Goal: Navigation & Orientation: Find specific page/section

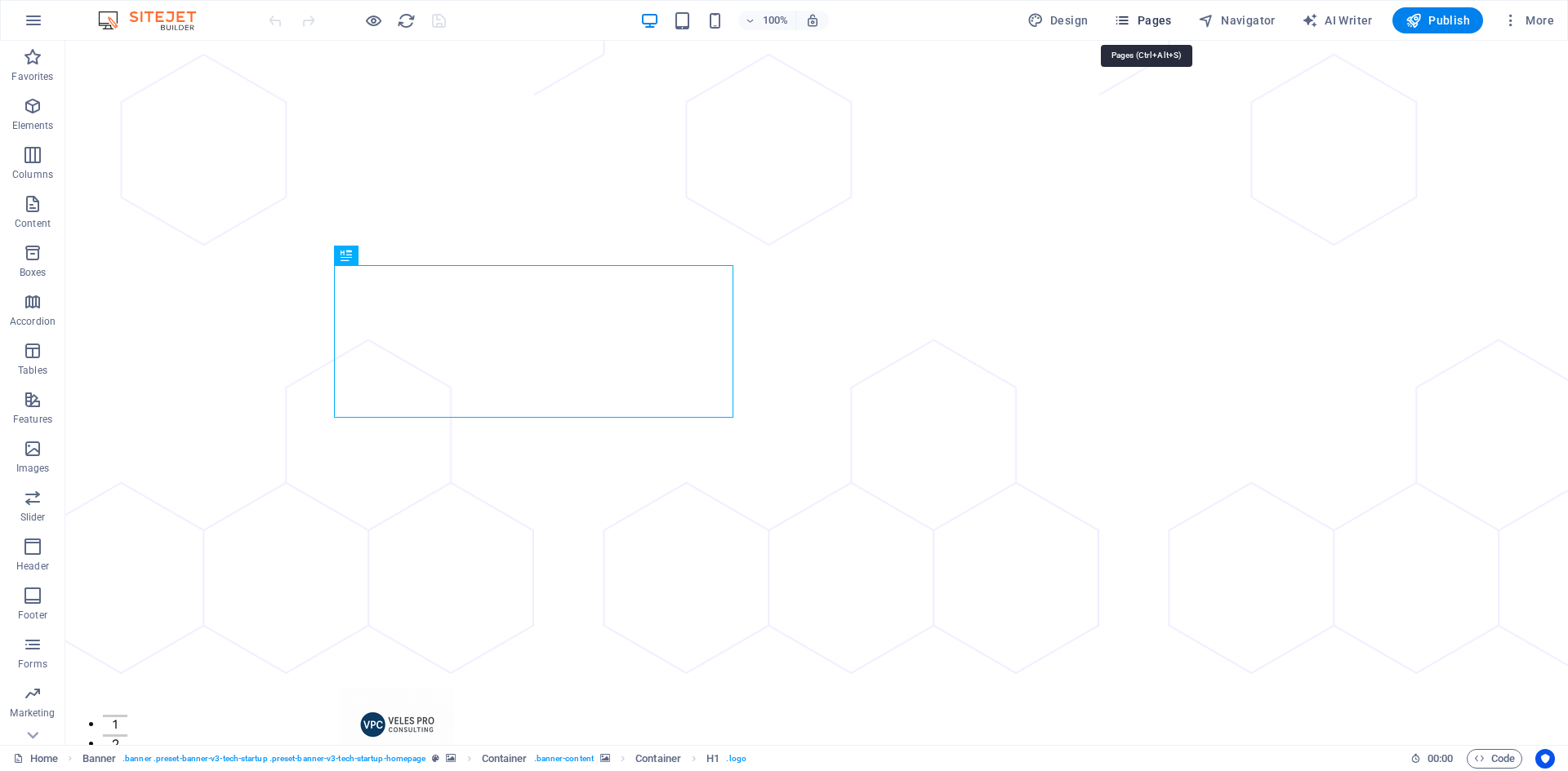
click at [1147, 24] on span "Pages" at bounding box center [1142, 20] width 57 height 16
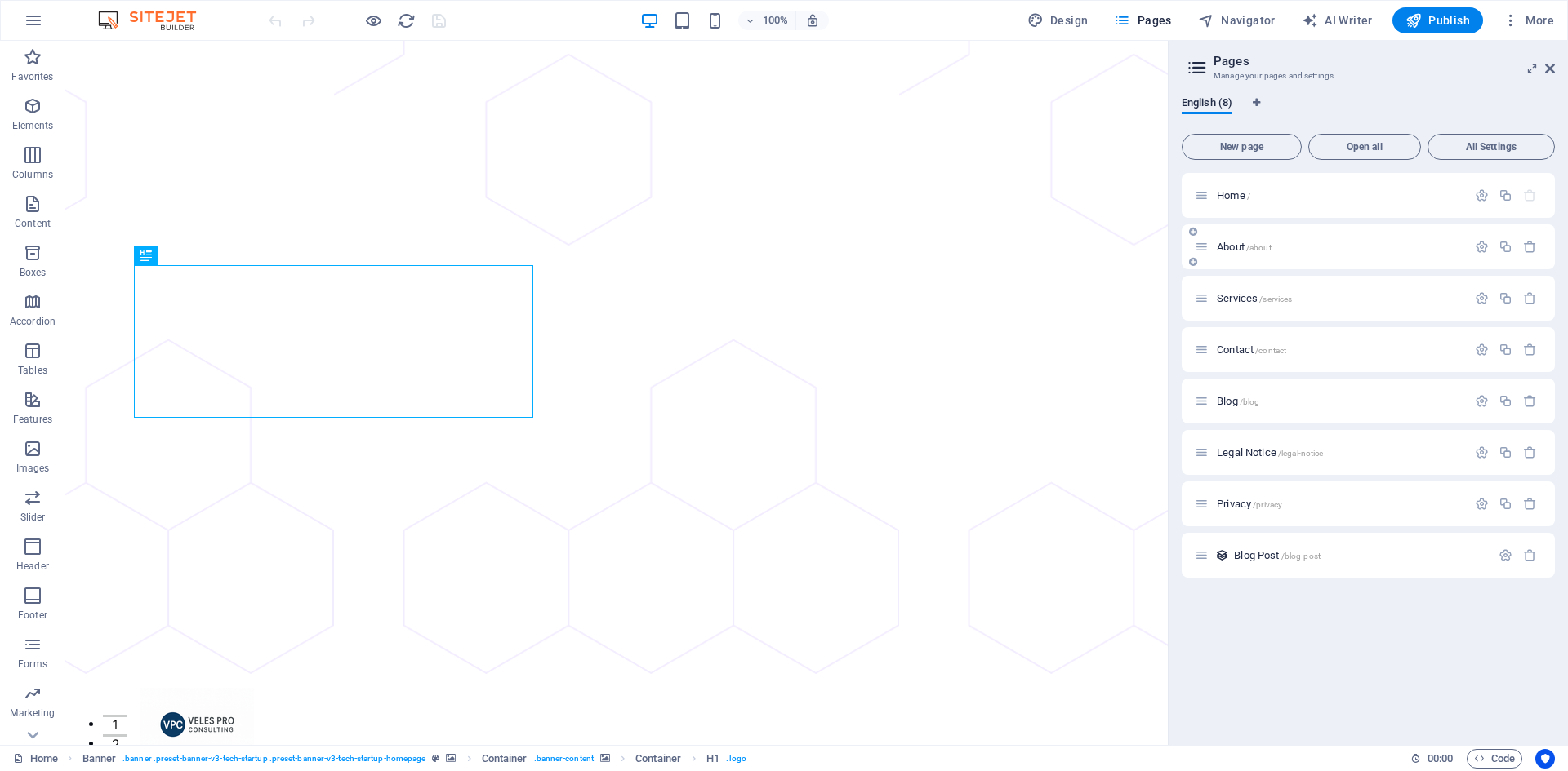
click at [1248, 258] on div "About /about" at bounding box center [1368, 246] width 373 height 45
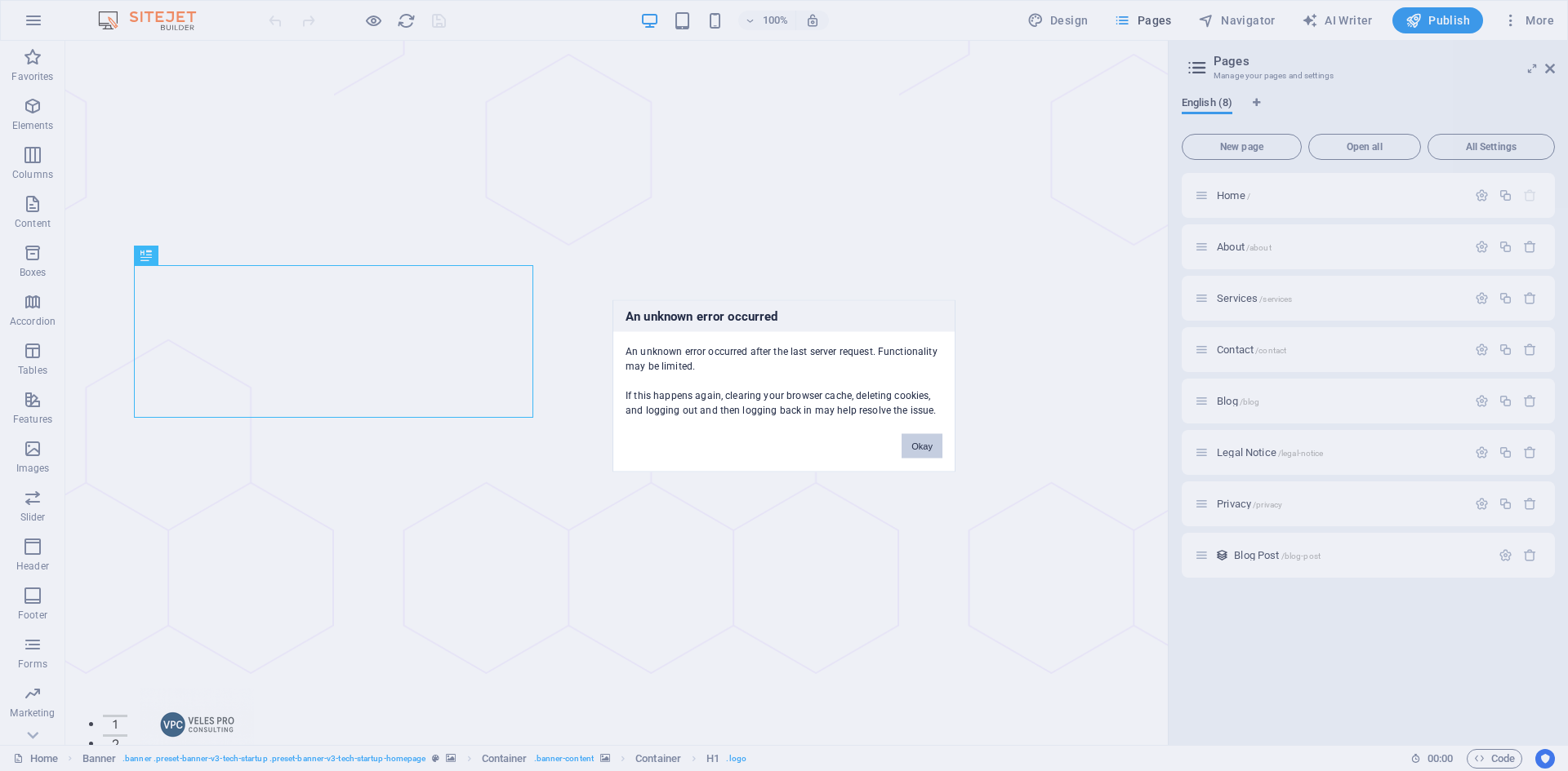
click at [910, 448] on button "Okay" at bounding box center [921, 446] width 41 height 25
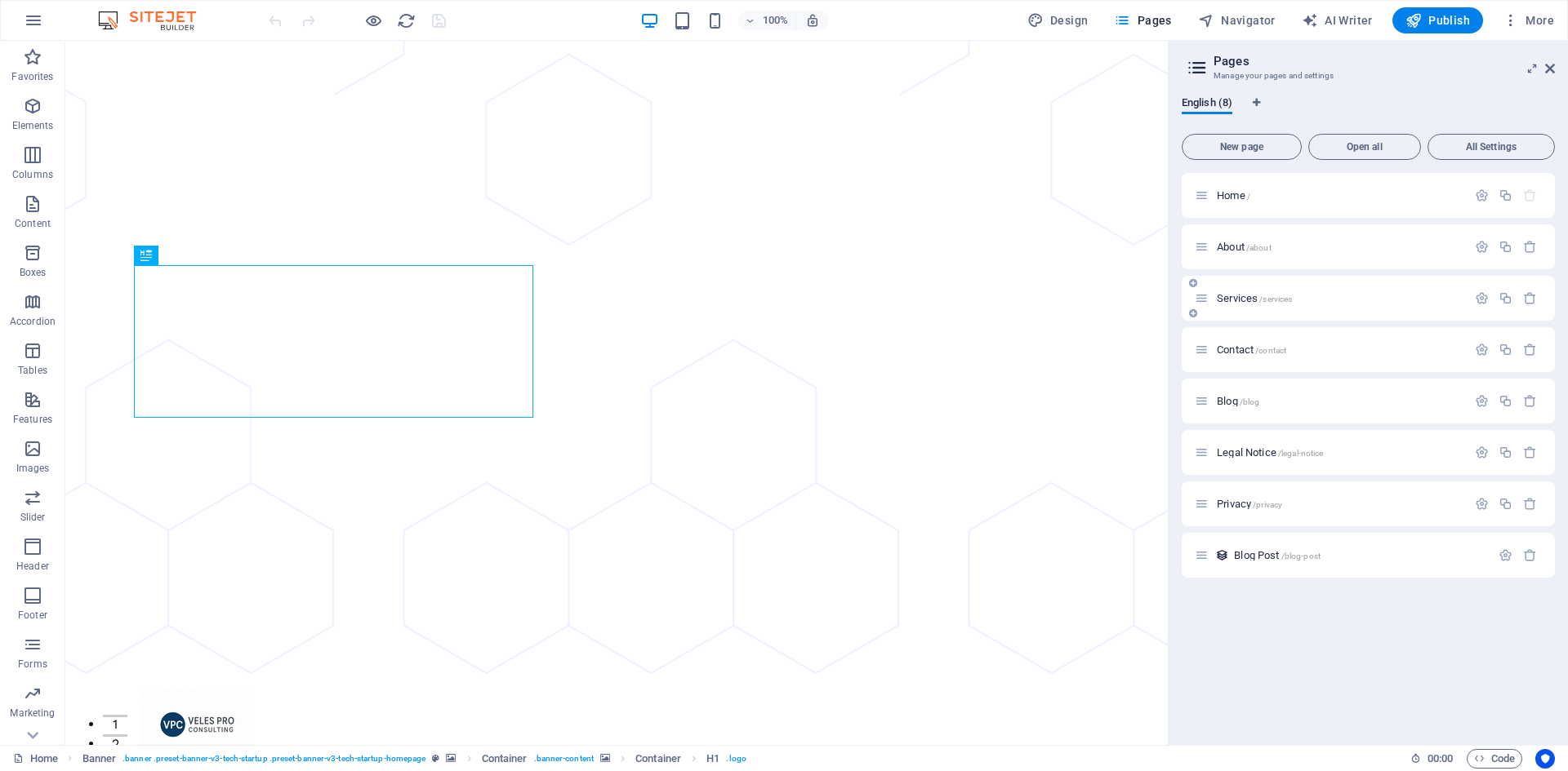
click at [1219, 302] on span "Services /services" at bounding box center [1253, 298] width 75 height 12
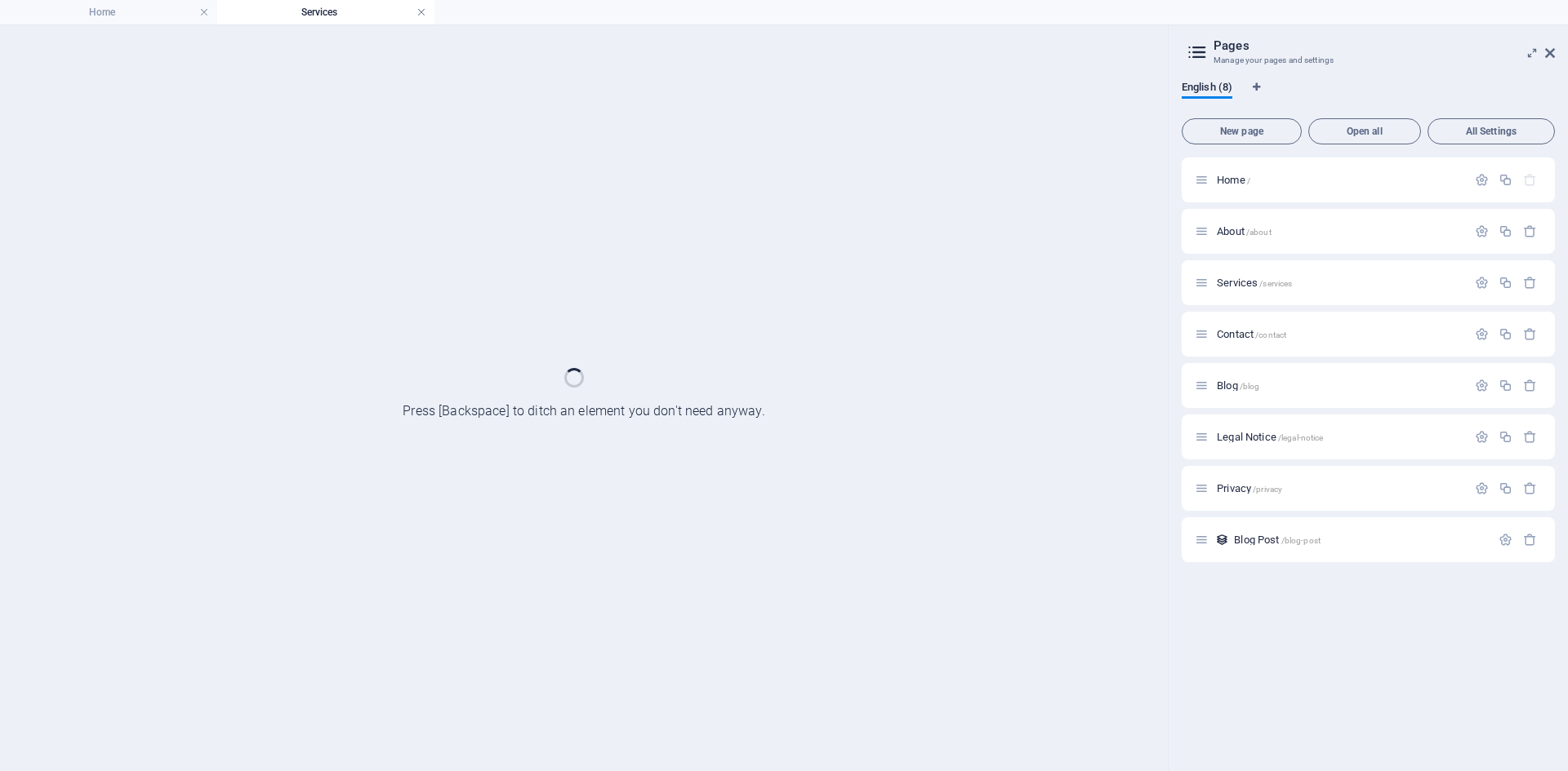
click at [424, 15] on link at bounding box center [422, 12] width 9 height 15
